Goal: Task Accomplishment & Management: Manage account settings

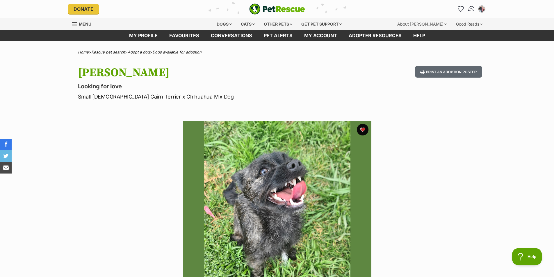
click at [470, 8] on img "Conversations" at bounding box center [471, 9] width 8 height 8
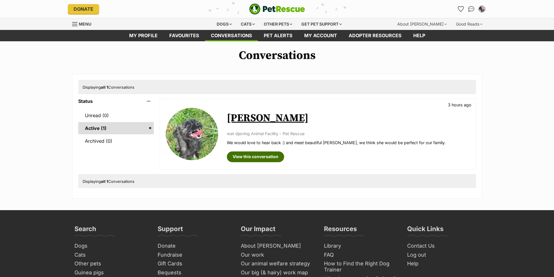
click at [256, 156] on link "View this conversation" at bounding box center [255, 156] width 57 height 10
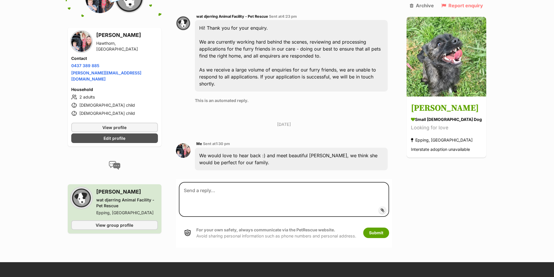
scroll to position [263, 0]
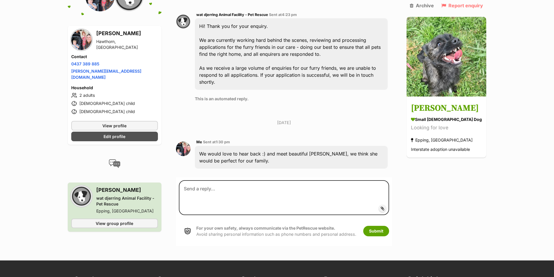
click at [181, 142] on img at bounding box center [183, 149] width 15 height 15
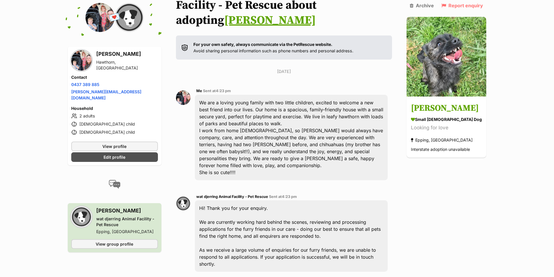
scroll to position [0, 0]
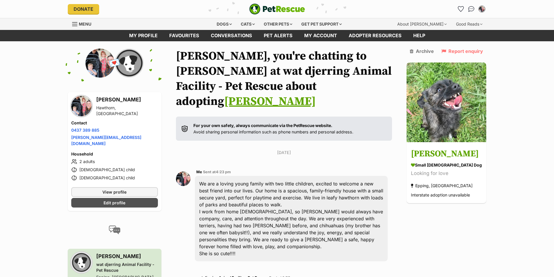
click at [87, 108] on img at bounding box center [81, 106] width 20 height 20
click at [112, 189] on span "View profile" at bounding box center [114, 192] width 24 height 6
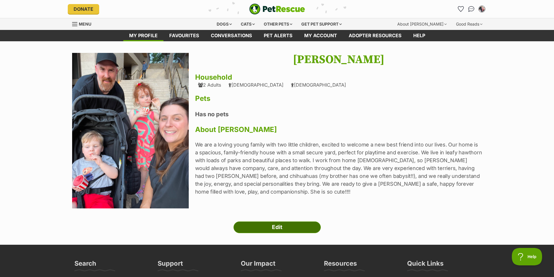
click at [288, 232] on link "Edit" at bounding box center [276, 228] width 87 height 12
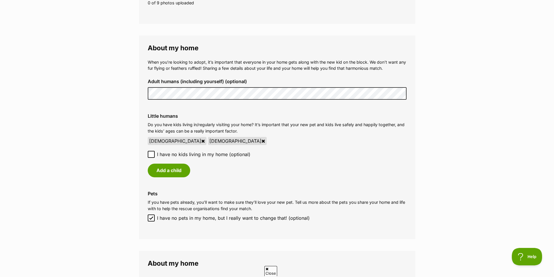
scroll to position [510, 0]
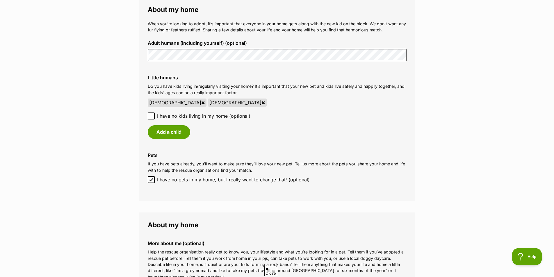
drag, startPoint x: 556, startPoint y: 61, endPoint x: 558, endPoint y: 170, distance: 109.6
click at [554, 170] on html "Skip to main content Log in to favourite this pet Log in Or sign up Search PetR…" at bounding box center [277, 103] width 554 height 1226
click at [208, 103] on div "[DEMOGRAPHIC_DATA]" at bounding box center [237, 103] width 59 height 8
click at [261, 103] on icon at bounding box center [263, 102] width 4 height 5
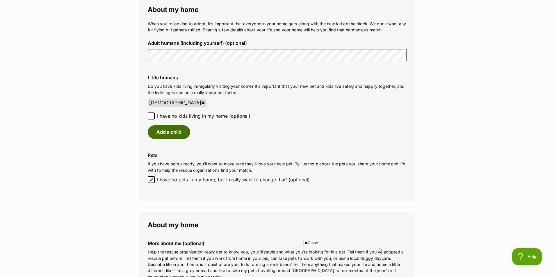
click at [173, 137] on button "Add a child" at bounding box center [169, 131] width 42 height 13
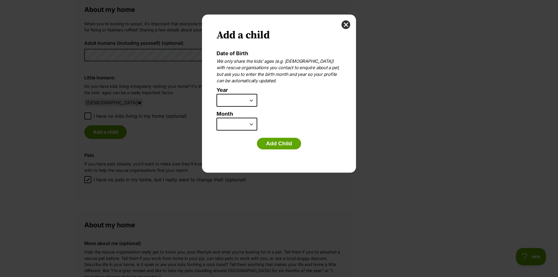
click at [237, 95] on select "2025 2024 2023 2022 2021 2020 2019 2018 2017 2016 2015 2014 2013 2012 2011 2010…" at bounding box center [237, 100] width 41 height 13
click at [217, 94] on select "2025 2024 2023 2022 2021 2020 2019 2018 2017 2016 2015 2014 2013 2012 2011 2010…" at bounding box center [237, 100] width 41 height 13
click at [244, 101] on select "2025 2024 2023 2022 2021 2020 2019 2018 2017 2016 2015 2014 2013 2012 2011 2010…" at bounding box center [237, 100] width 41 height 13
select select "2022"
click at [217, 94] on select "2025 2024 2023 2022 2021 2020 2019 2018 2017 2016 2015 2014 2013 2012 2011 2010…" at bounding box center [237, 100] width 41 height 13
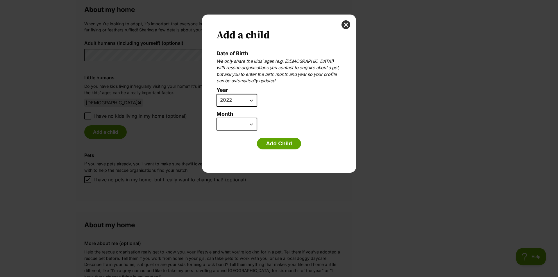
click at [230, 123] on select "January February March April May June July August September October November De…" at bounding box center [237, 124] width 41 height 13
select select "2"
click at [217, 118] on select "January February March April May June July August September October November De…" at bounding box center [237, 124] width 41 height 13
click at [272, 140] on button "Add Child" at bounding box center [279, 144] width 44 height 12
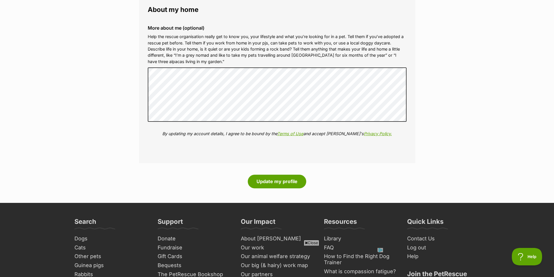
scroll to position [714, 0]
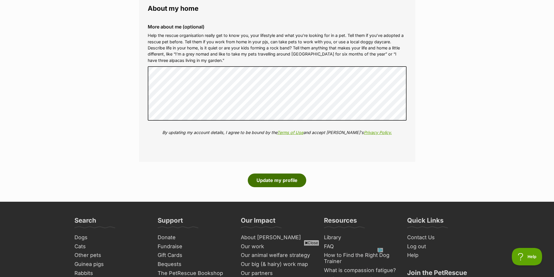
click at [255, 181] on button "Update my profile" at bounding box center [277, 180] width 58 height 13
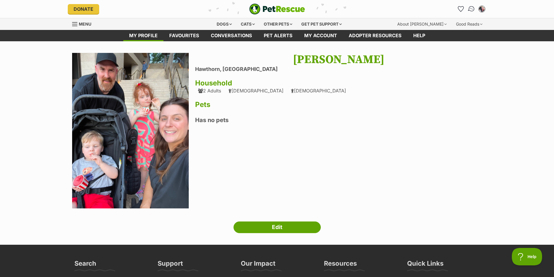
click at [472, 10] on img "Conversations" at bounding box center [471, 9] width 8 height 8
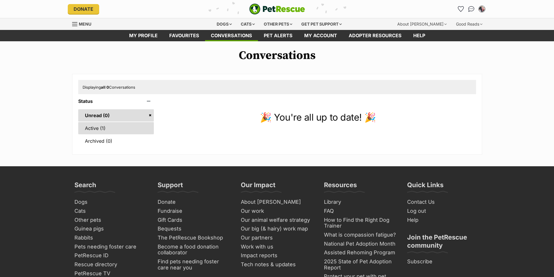
click at [90, 127] on link "Active (1)" at bounding box center [116, 128] width 76 height 12
